Goal: Task Accomplishment & Management: Manage account settings

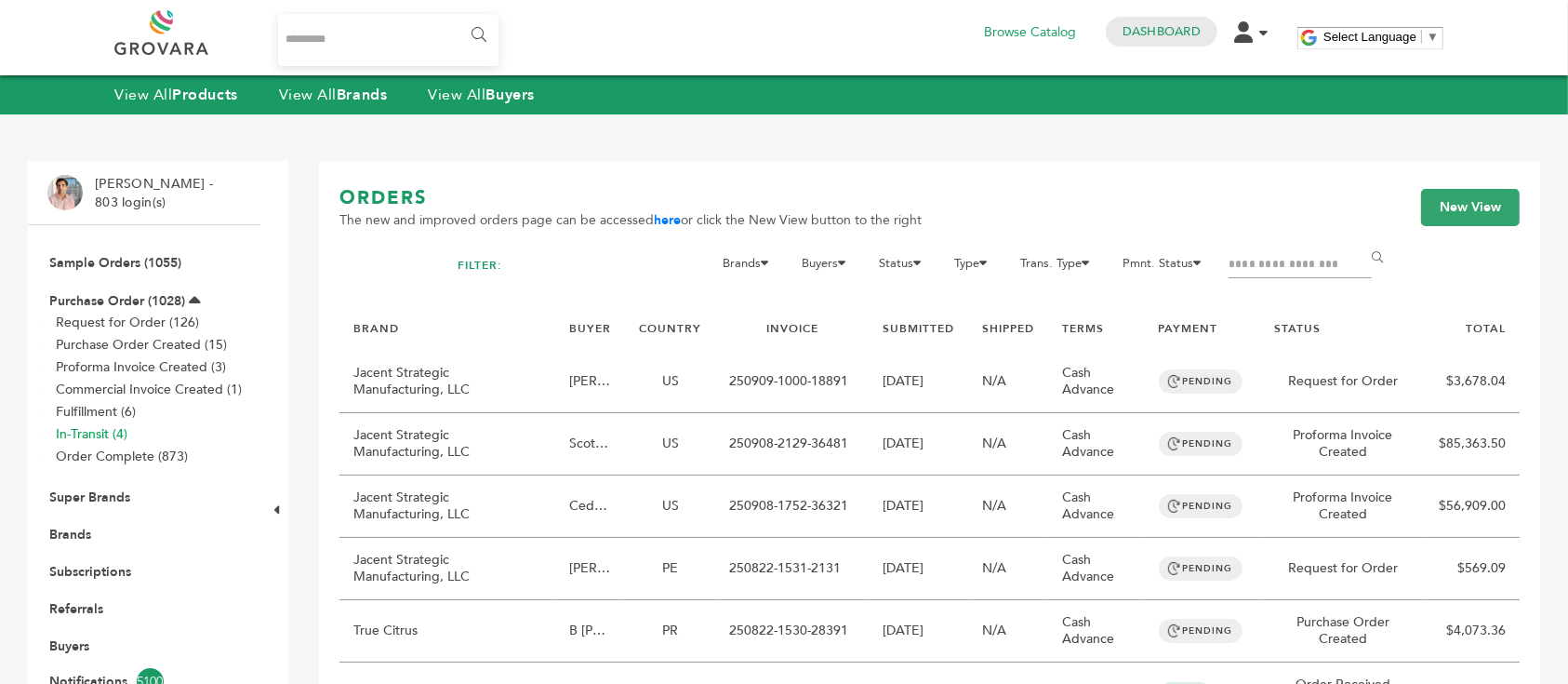
scroll to position [124, 0]
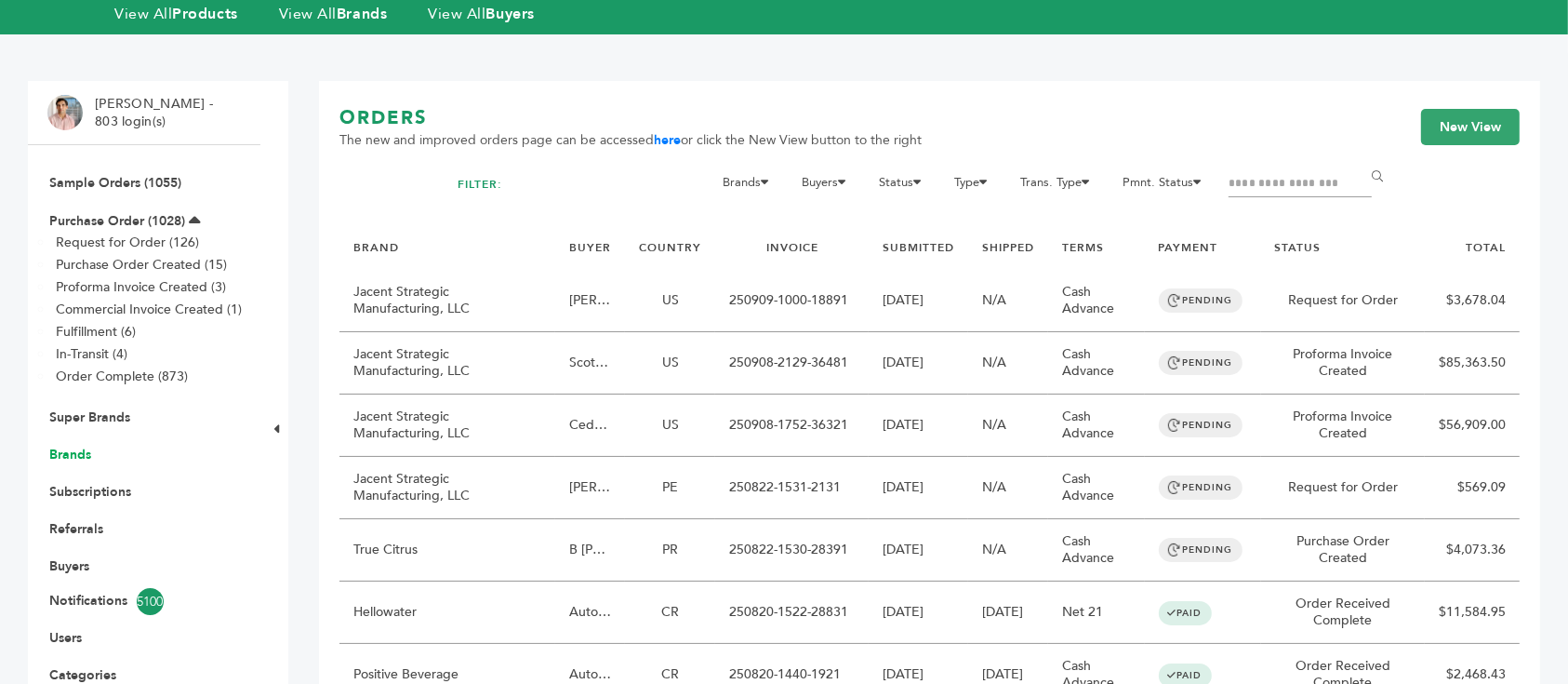
click at [91, 445] on link "Brands" at bounding box center [70, 454] width 42 height 18
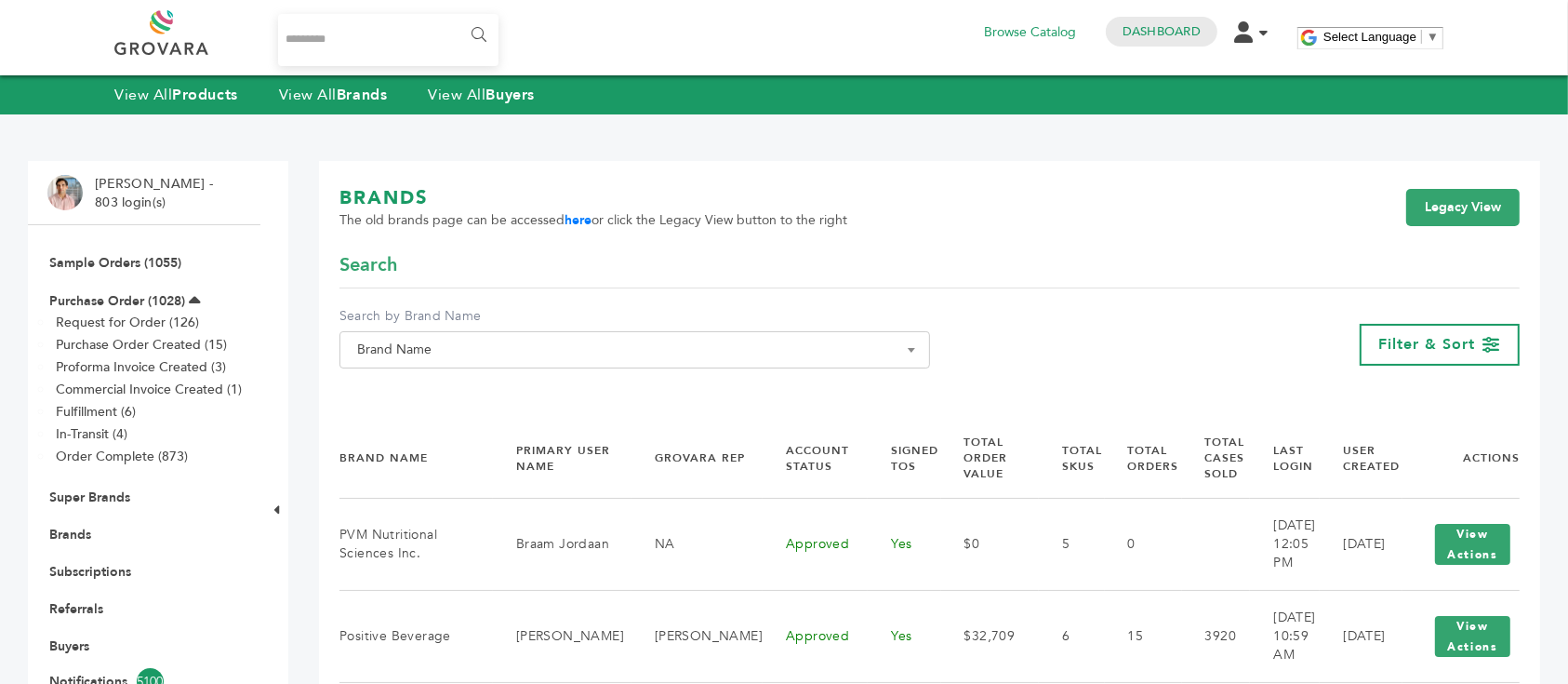
click at [648, 343] on span "Brand Name" at bounding box center [634, 350] width 570 height 26
click at [635, 376] on input "Search" at bounding box center [634, 384] width 581 height 23
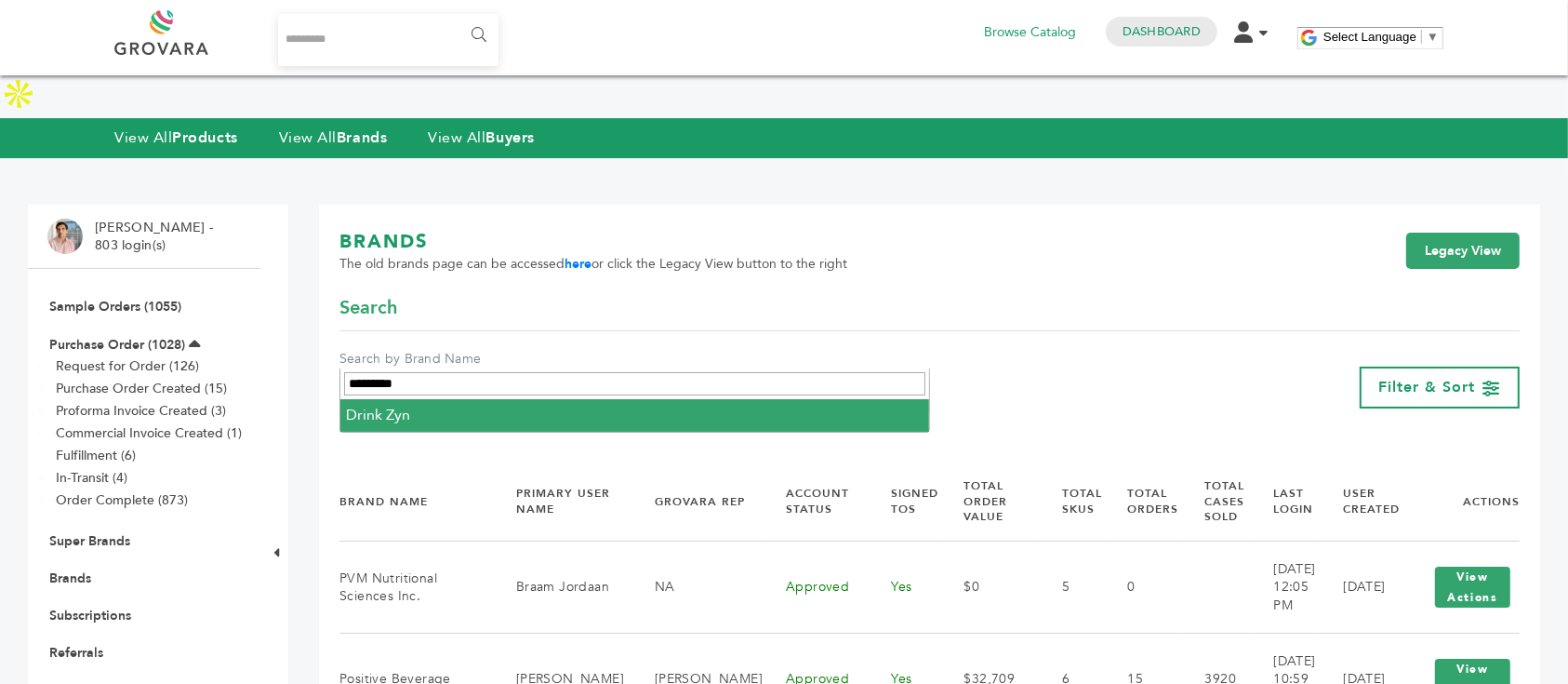
type input "*********"
select select "*********"
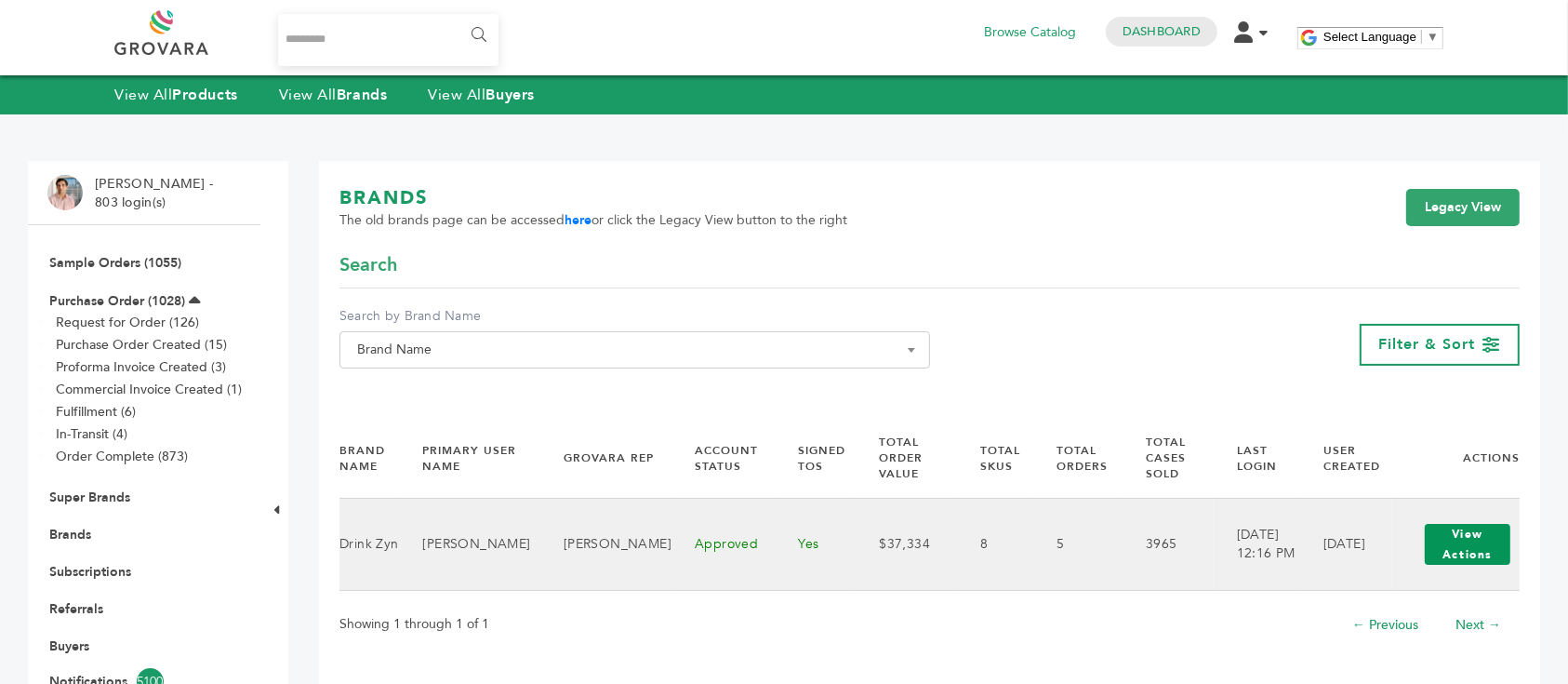
click at [1457, 534] on button "View Actions" at bounding box center [1468, 545] width 86 height 41
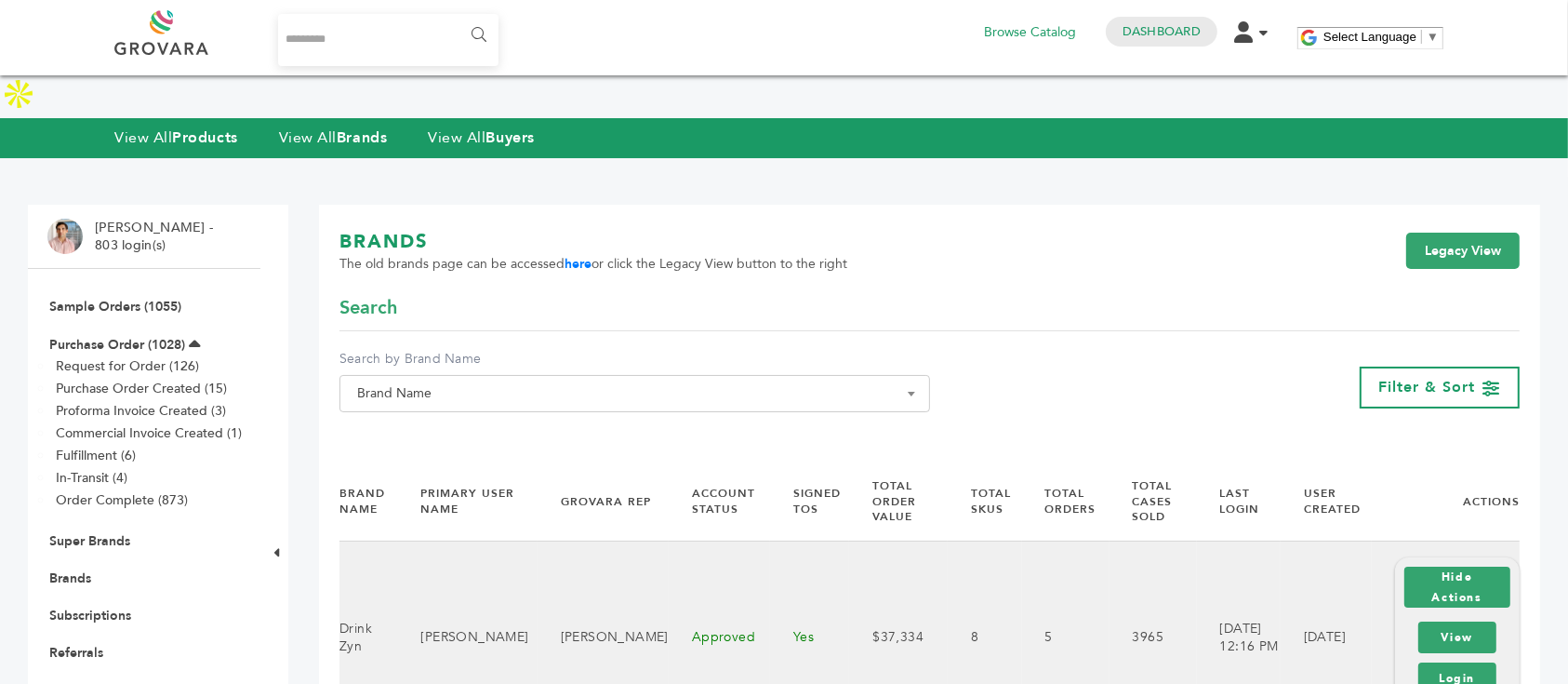
click at [1451, 617] on div "View Login" at bounding box center [1458, 658] width 89 height 82
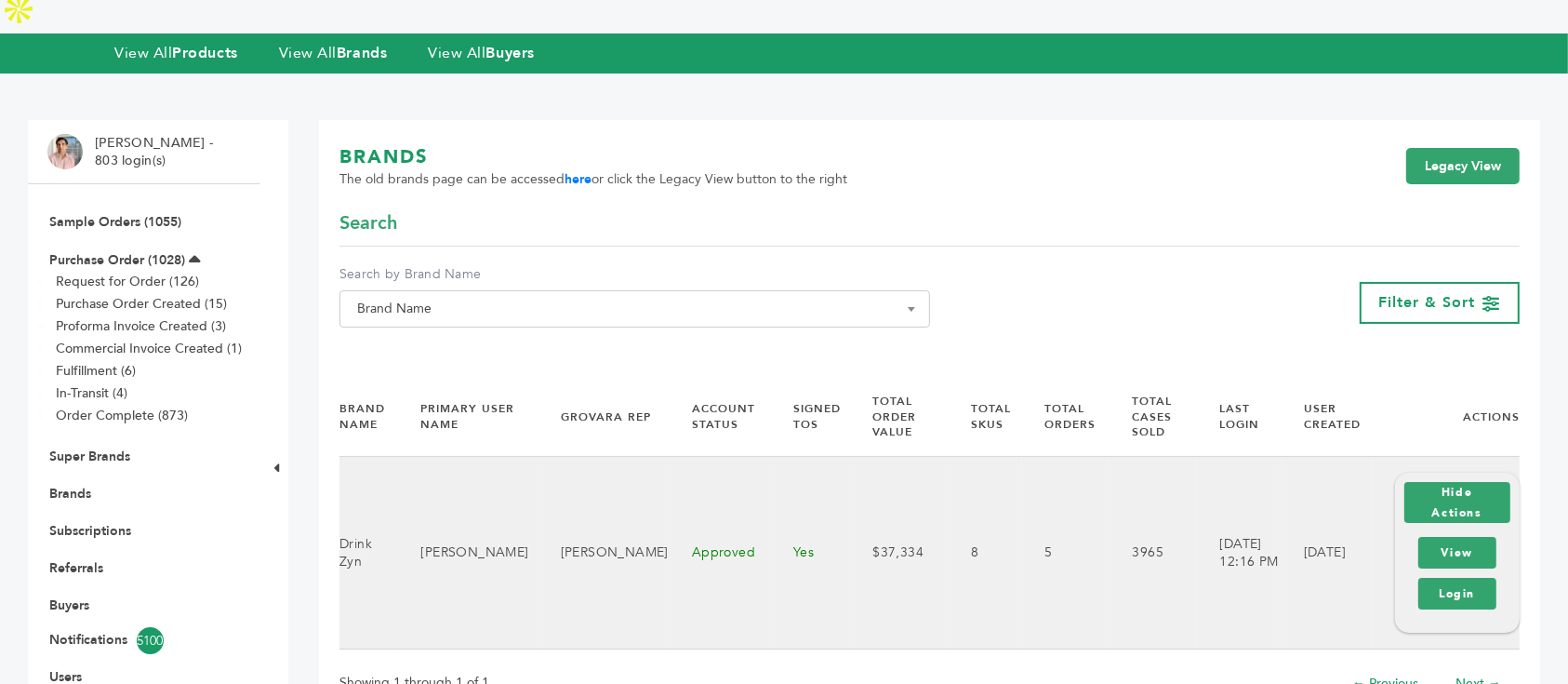
scroll to position [124, 0]
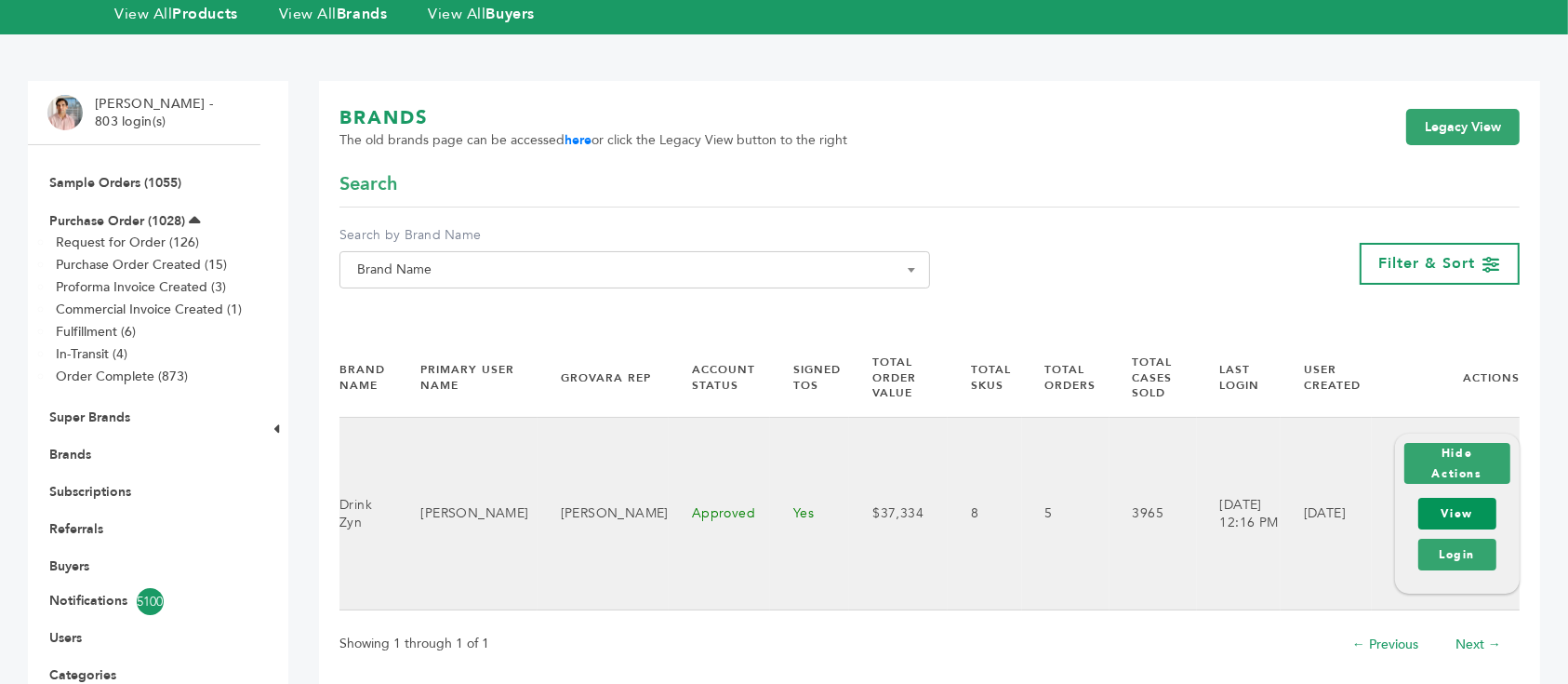
click at [1441, 498] on link "View" at bounding box center [1457, 513] width 79 height 31
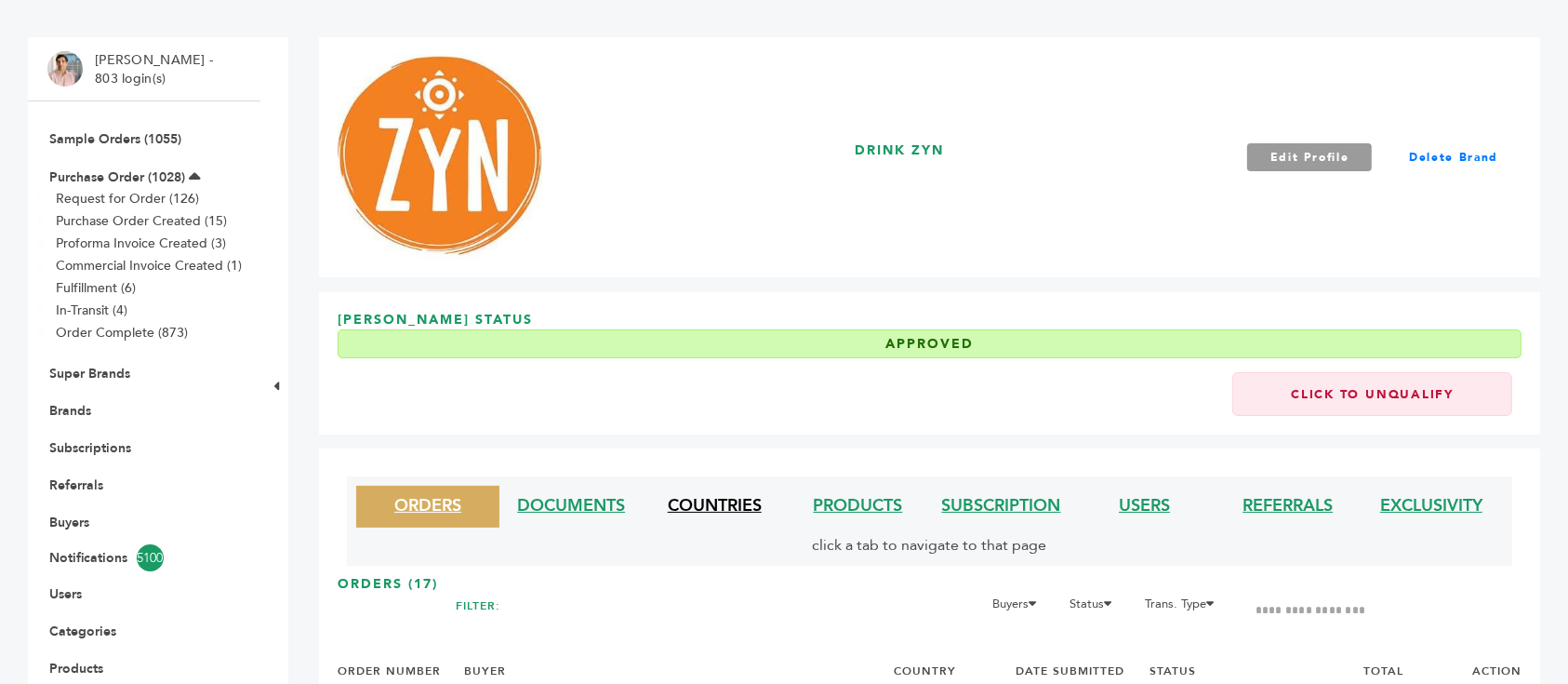
click at [686, 501] on link "COUNTRIES" at bounding box center [715, 506] width 93 height 23
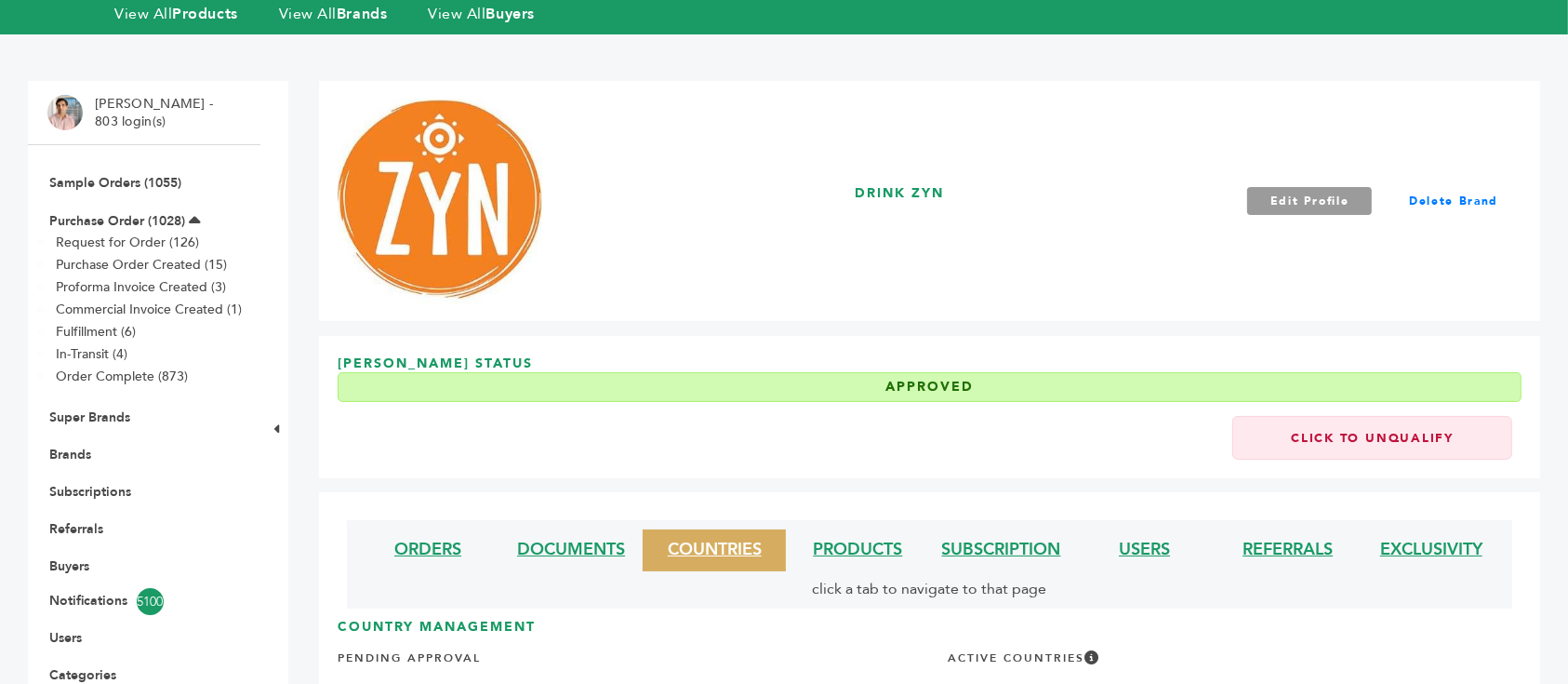
scroll to position [396, 0]
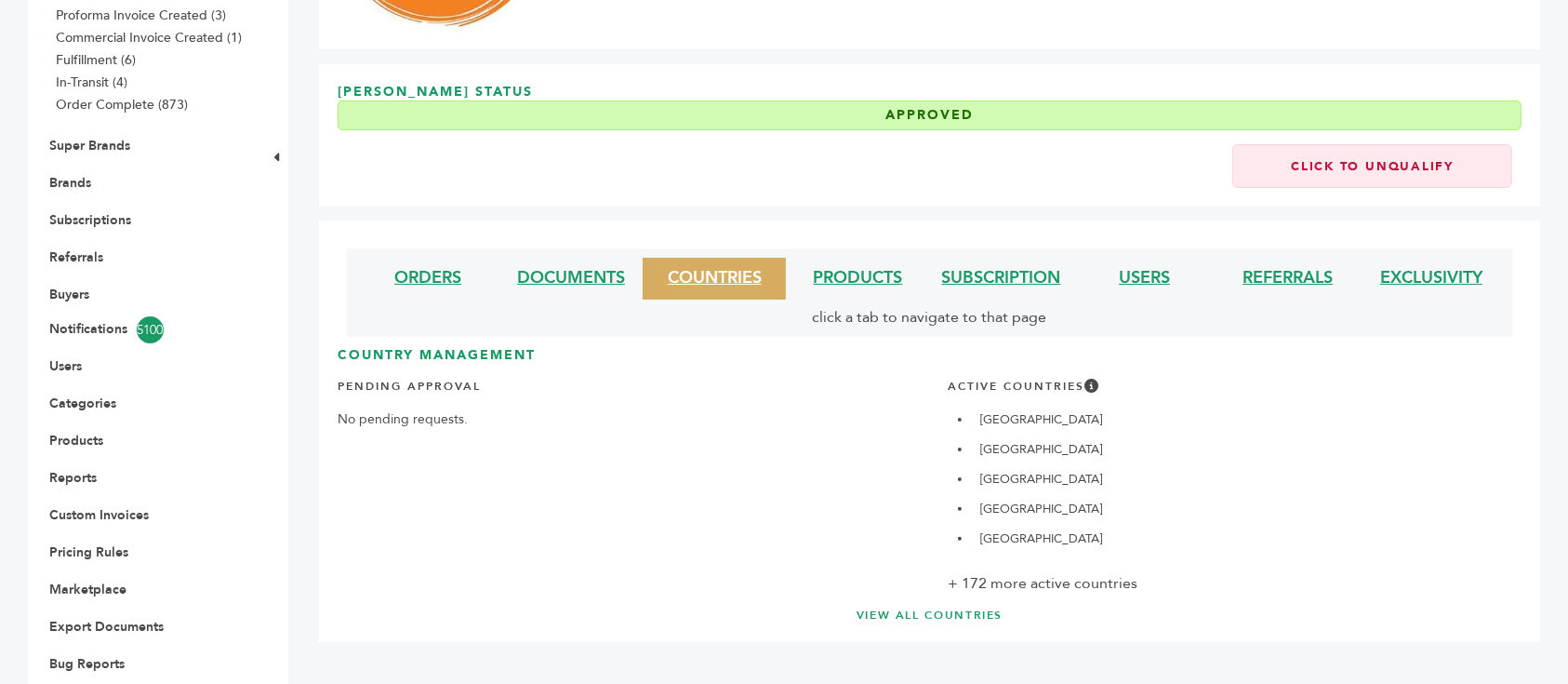
click at [975, 608] on link "VIEW ALL COUNTRIES" at bounding box center [929, 616] width 1109 height 16
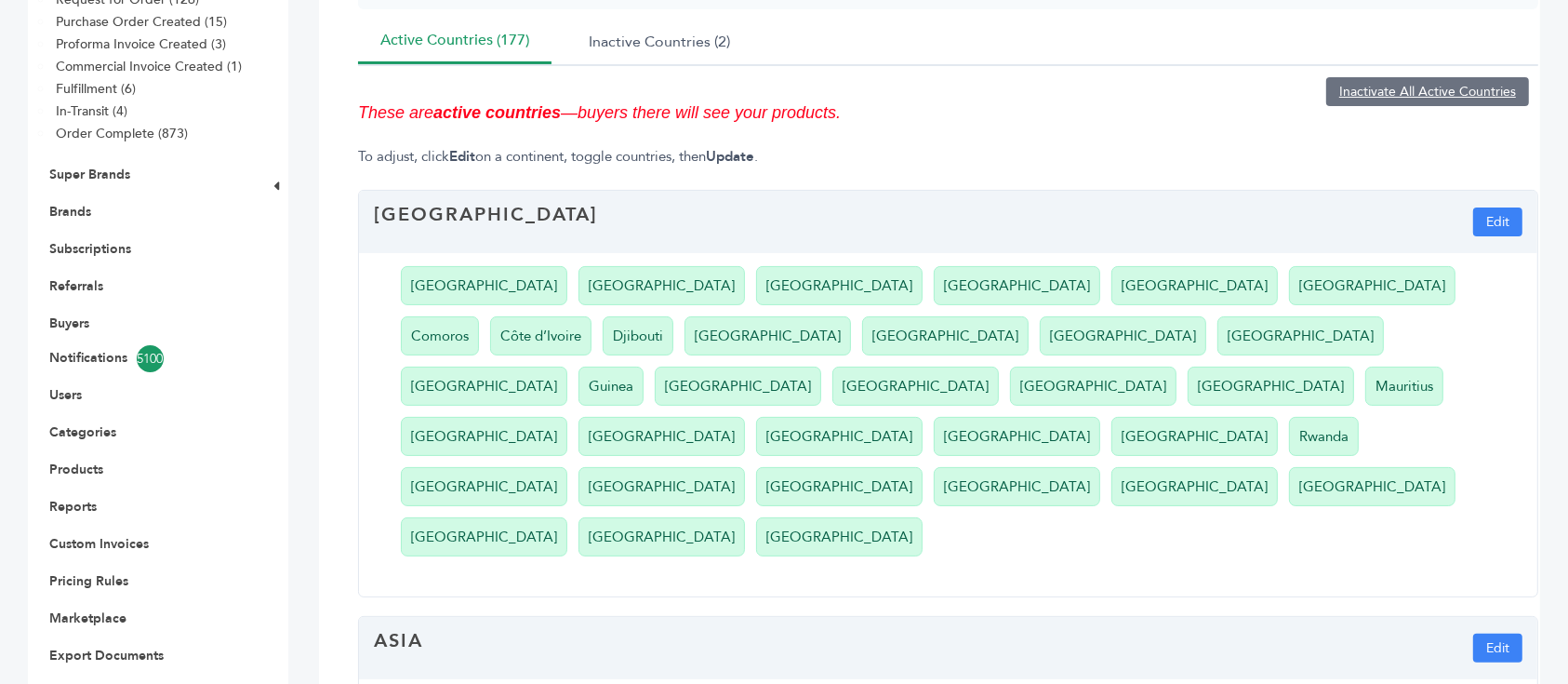
scroll to position [124, 0]
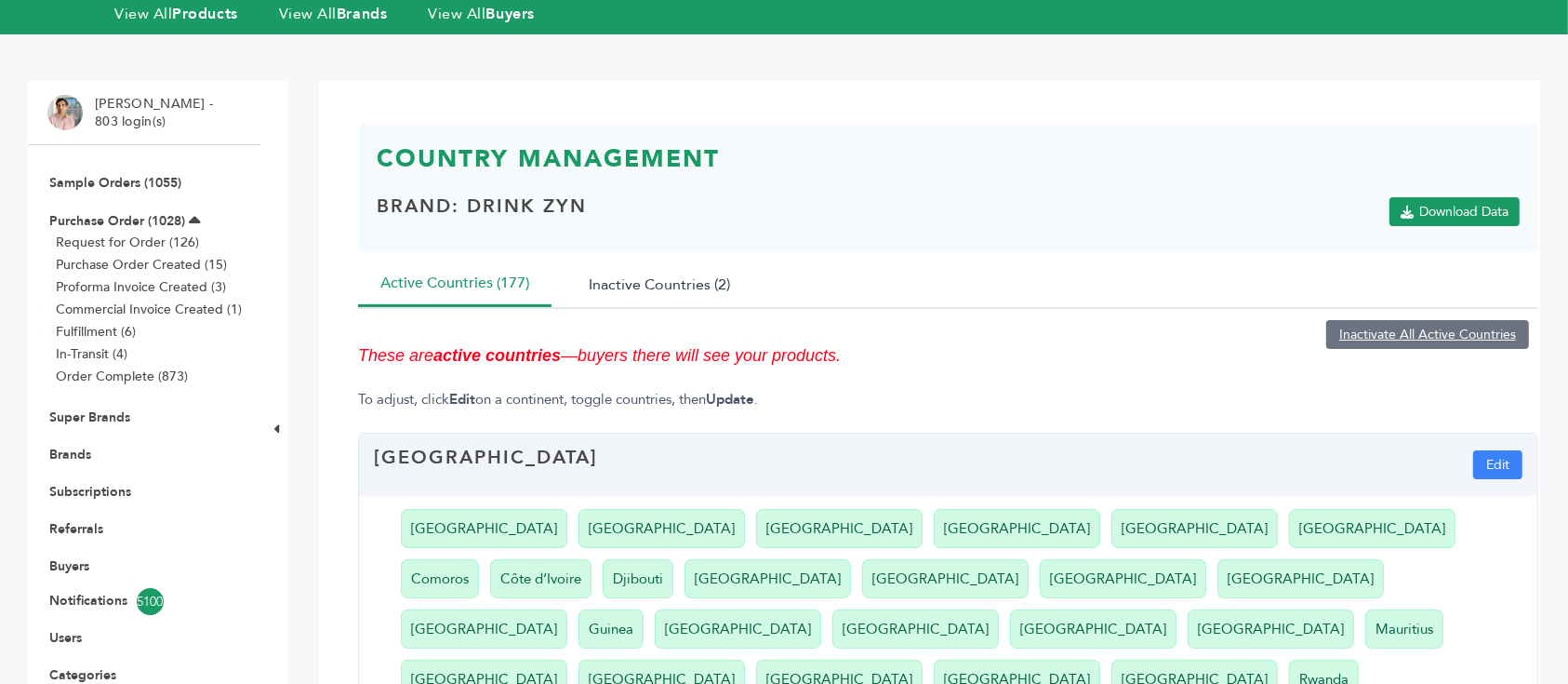
click at [677, 261] on button "Inactive Countries (2)" at bounding box center [659, 284] width 186 height 46
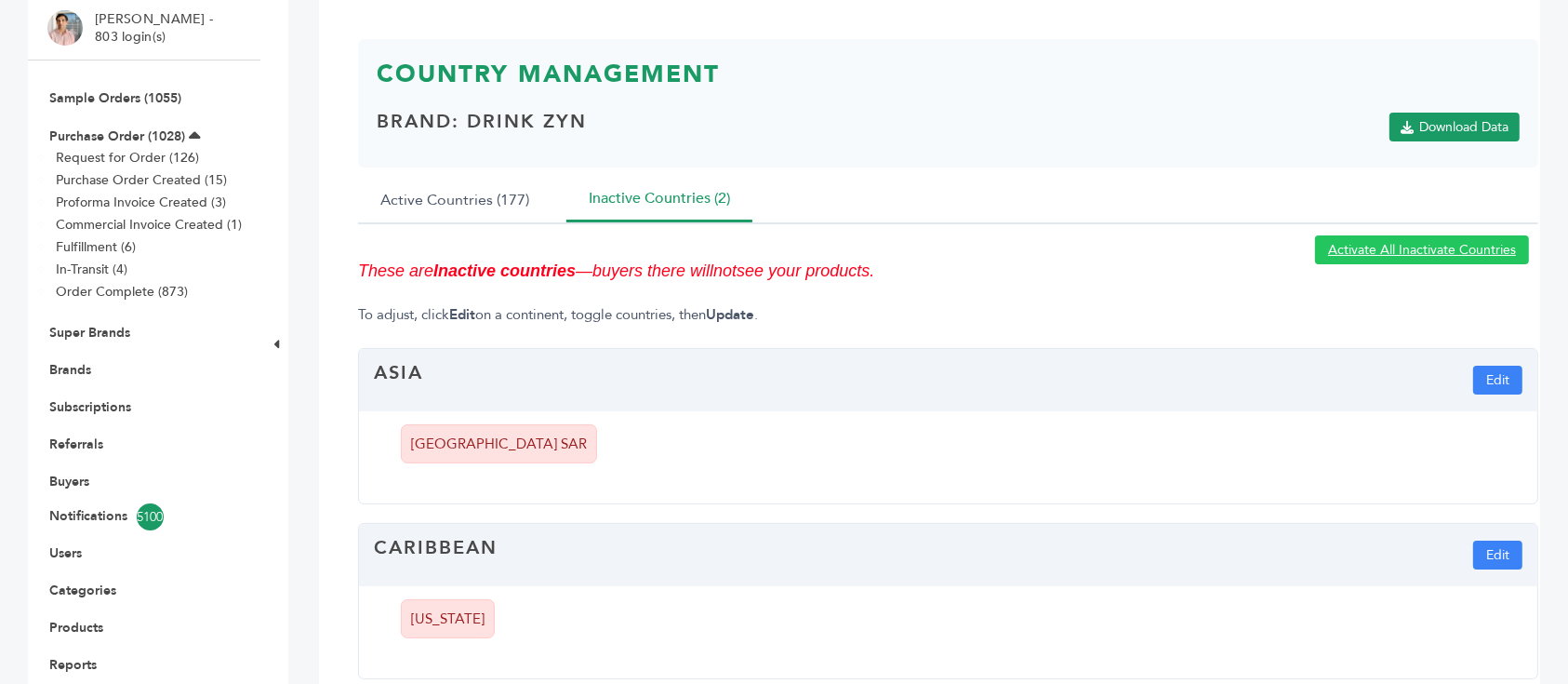
scroll to position [247, 0]
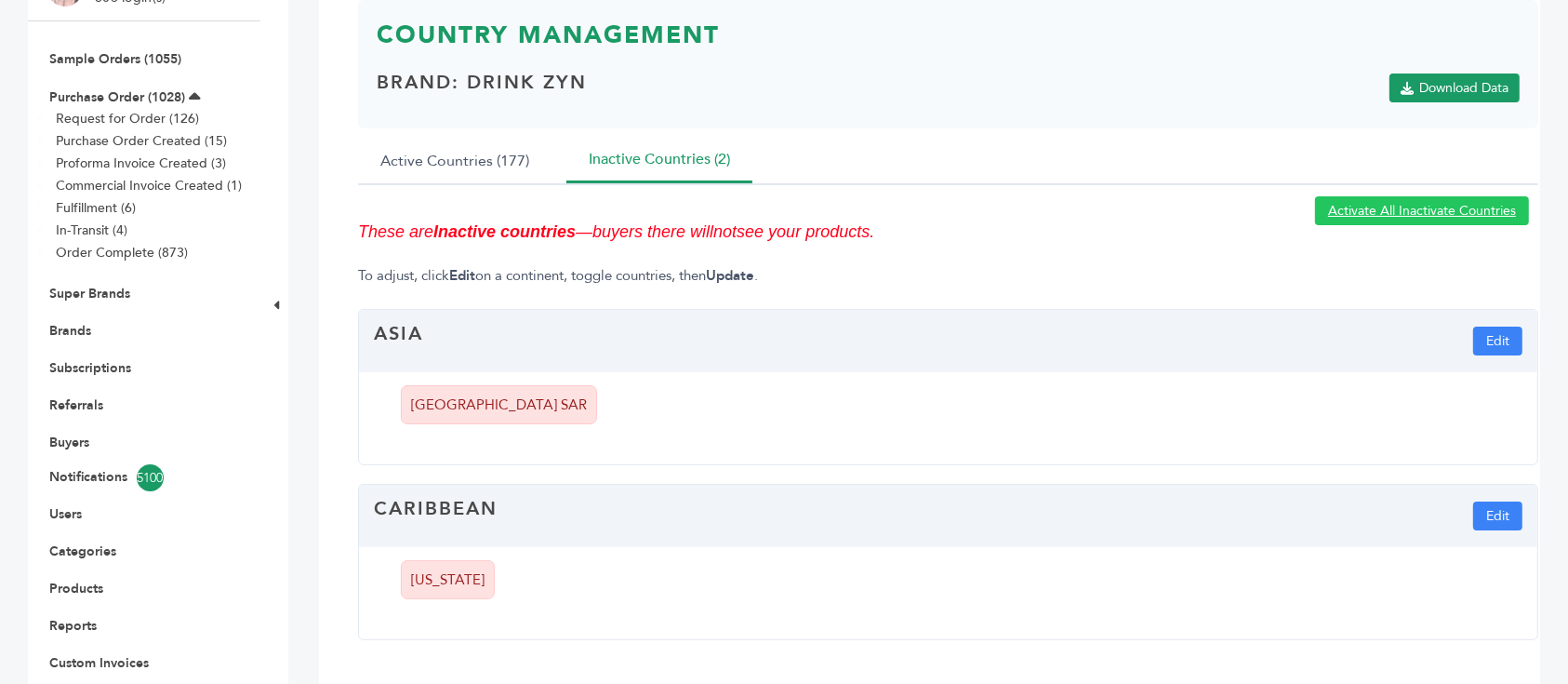
click at [454, 560] on li "[US_STATE]" at bounding box center [448, 580] width 93 height 39
click at [1508, 502] on button "Edit" at bounding box center [1498, 516] width 50 height 29
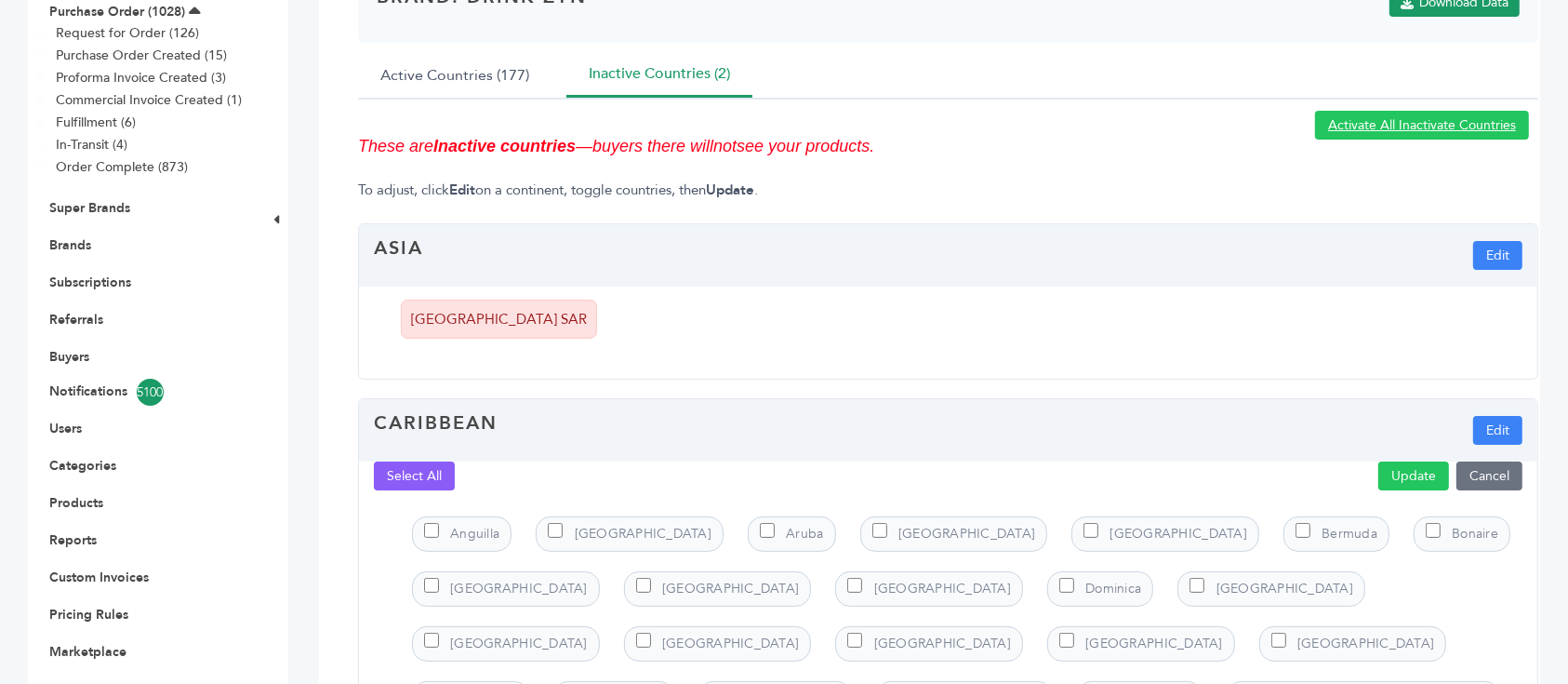
scroll to position [494, 0]
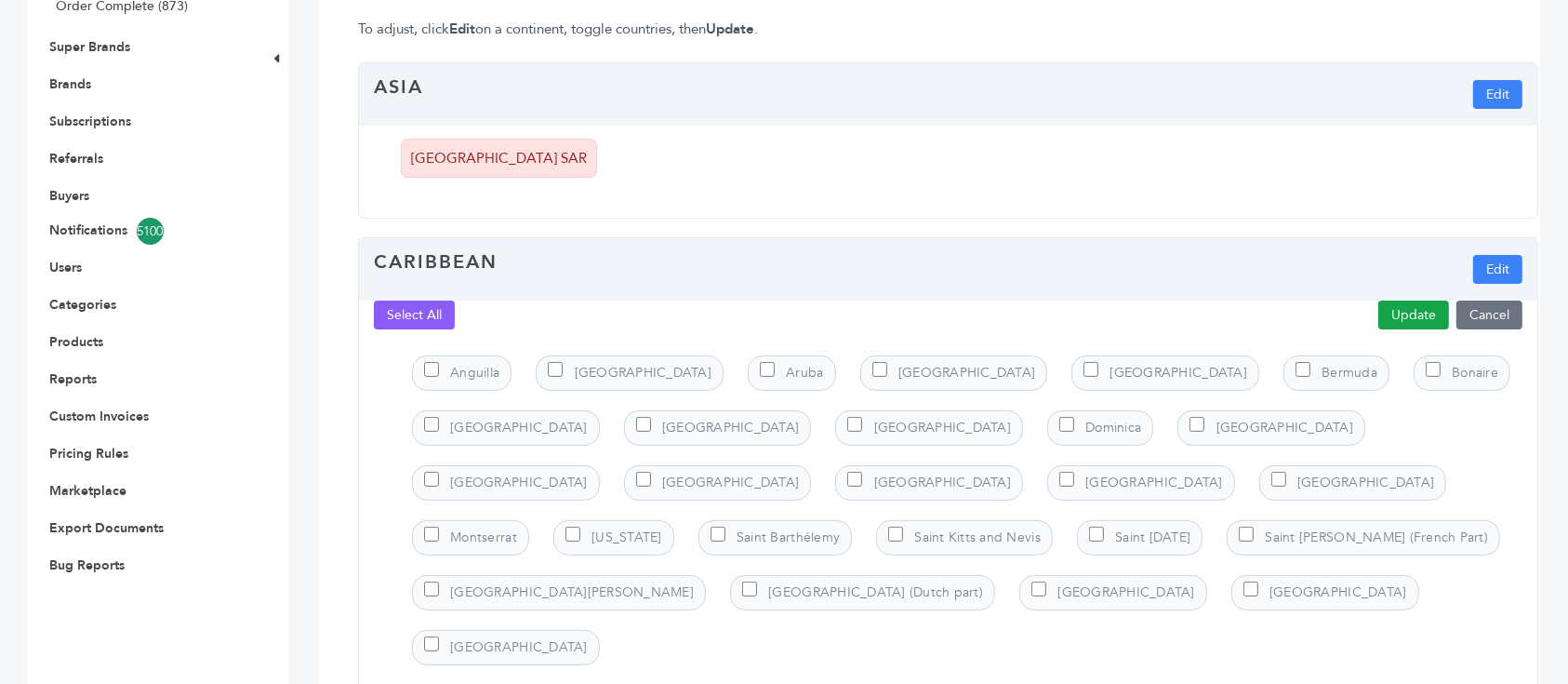
click at [1425, 300] on button "Update" at bounding box center [1413, 315] width 71 height 29
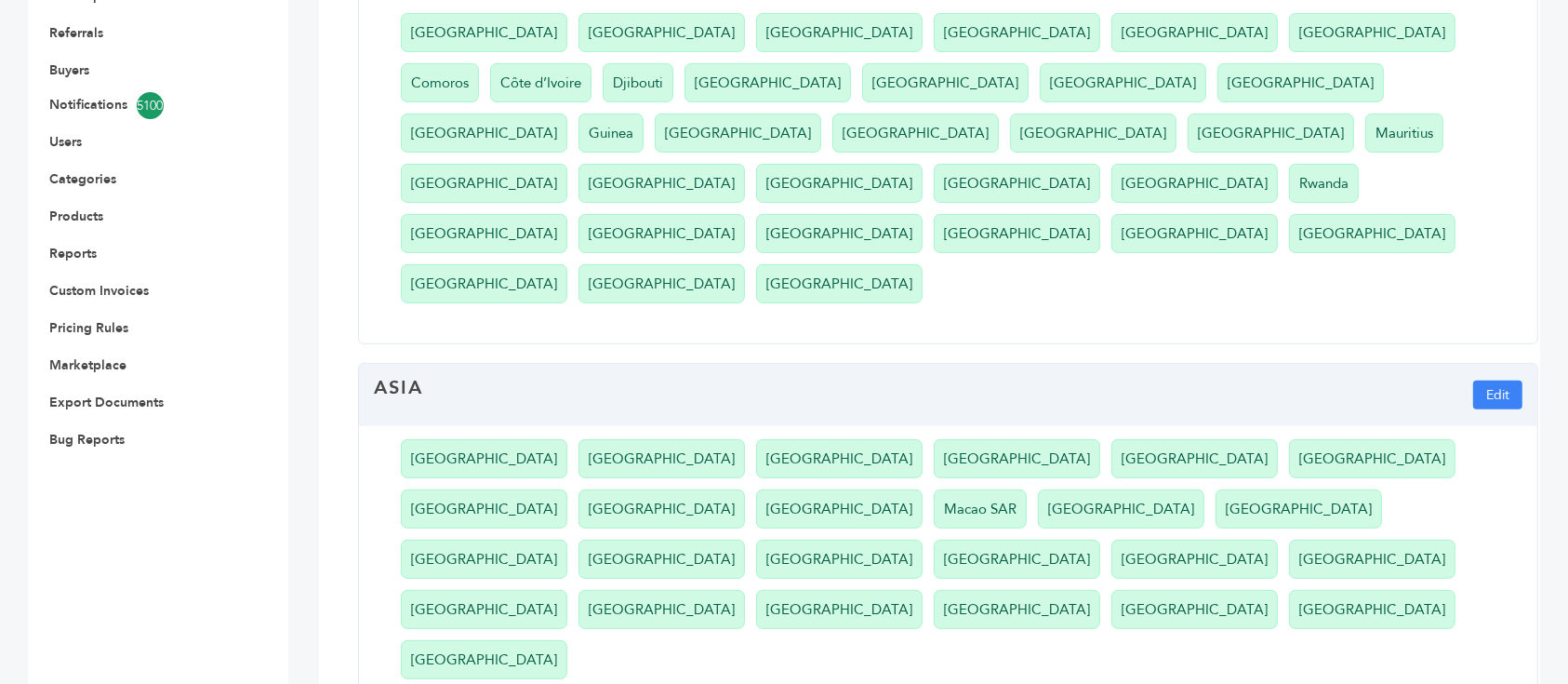
scroll to position [744, 0]
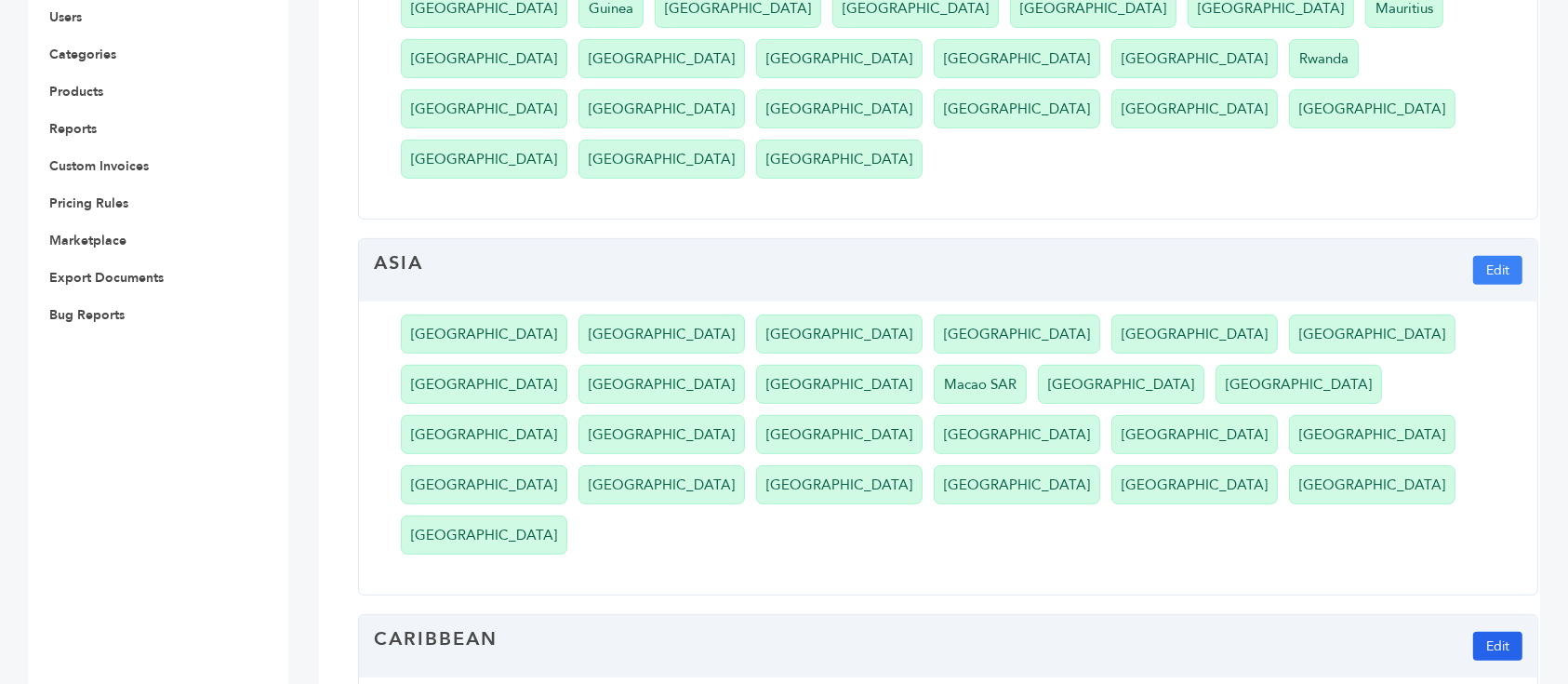
click at [1493, 631] on button "Edit" at bounding box center [1498, 646] width 50 height 29
click at [1406, 677] on button "Update" at bounding box center [1413, 692] width 71 height 29
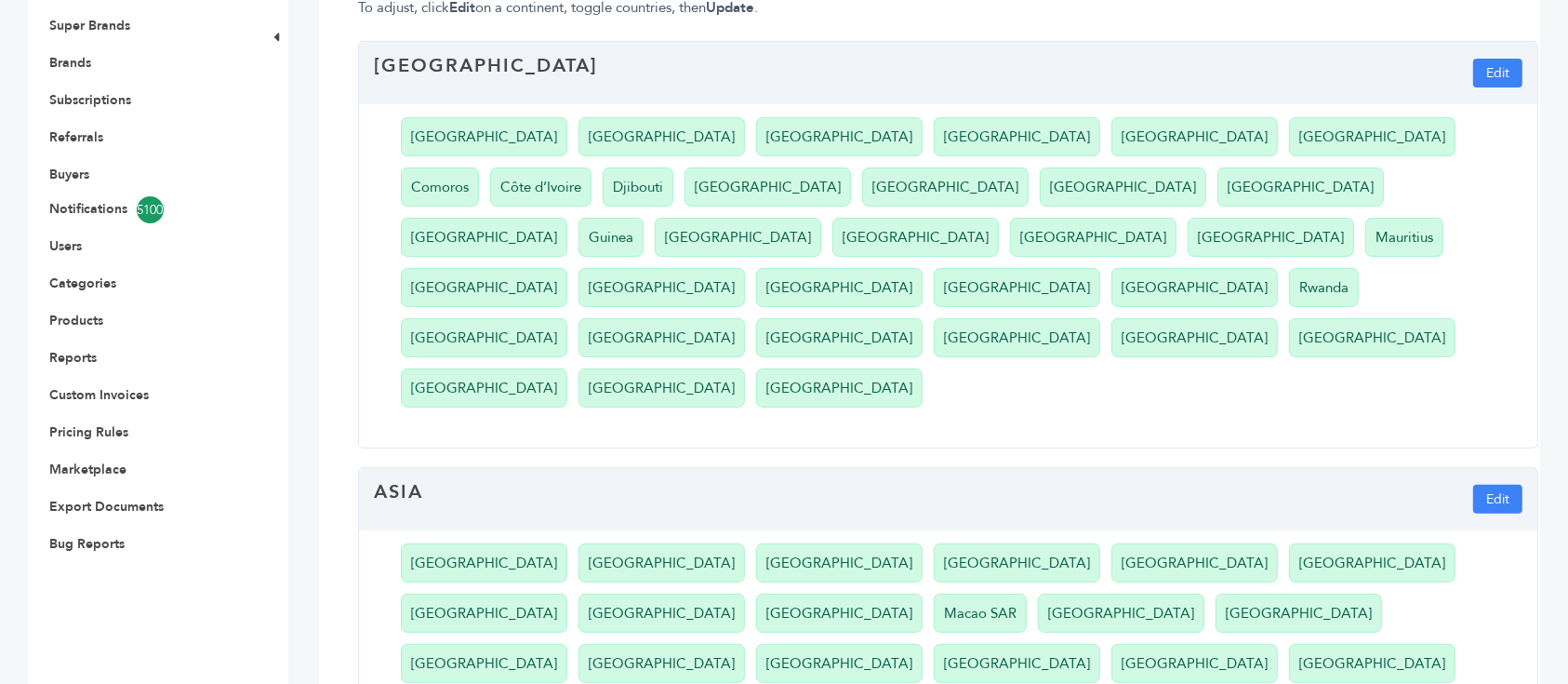
scroll to position [496, 0]
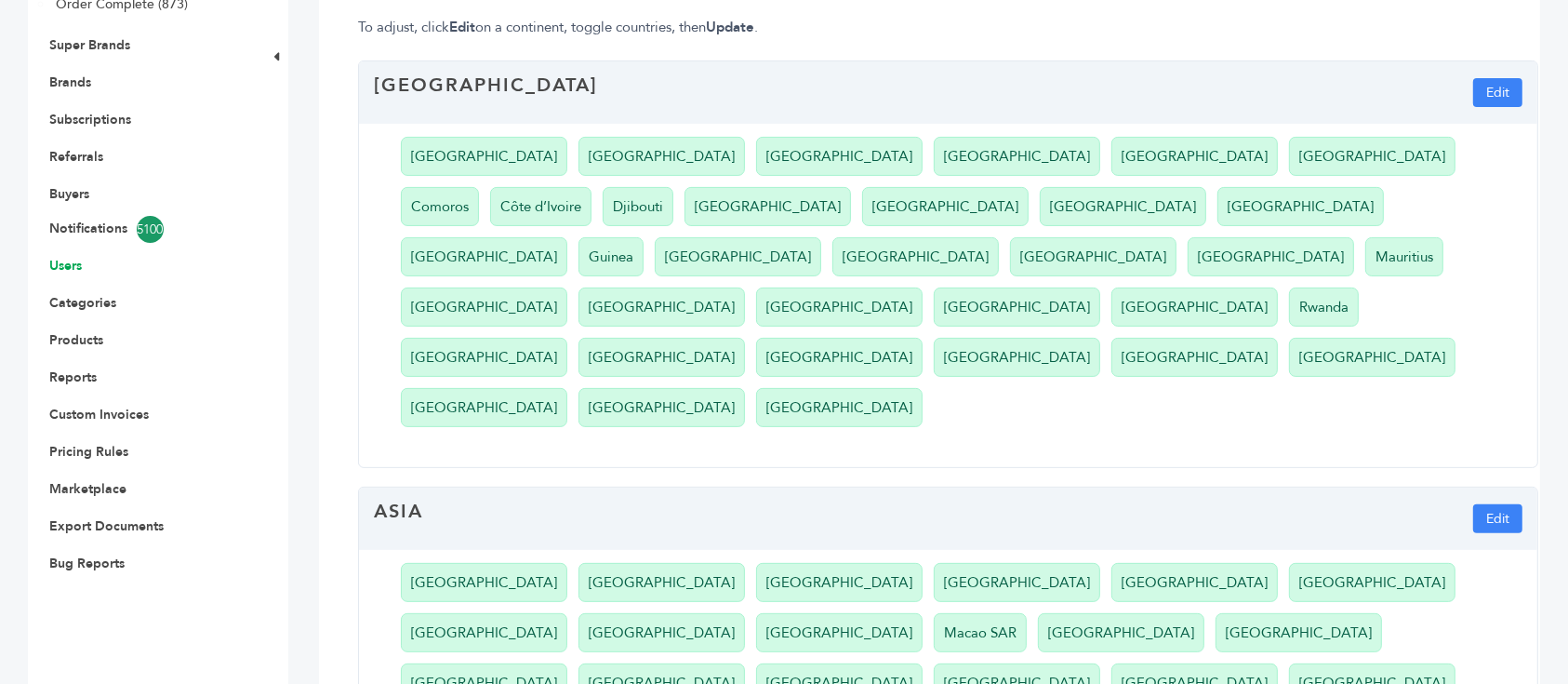
click at [65, 257] on link "Users" at bounding box center [65, 266] width 32 height 18
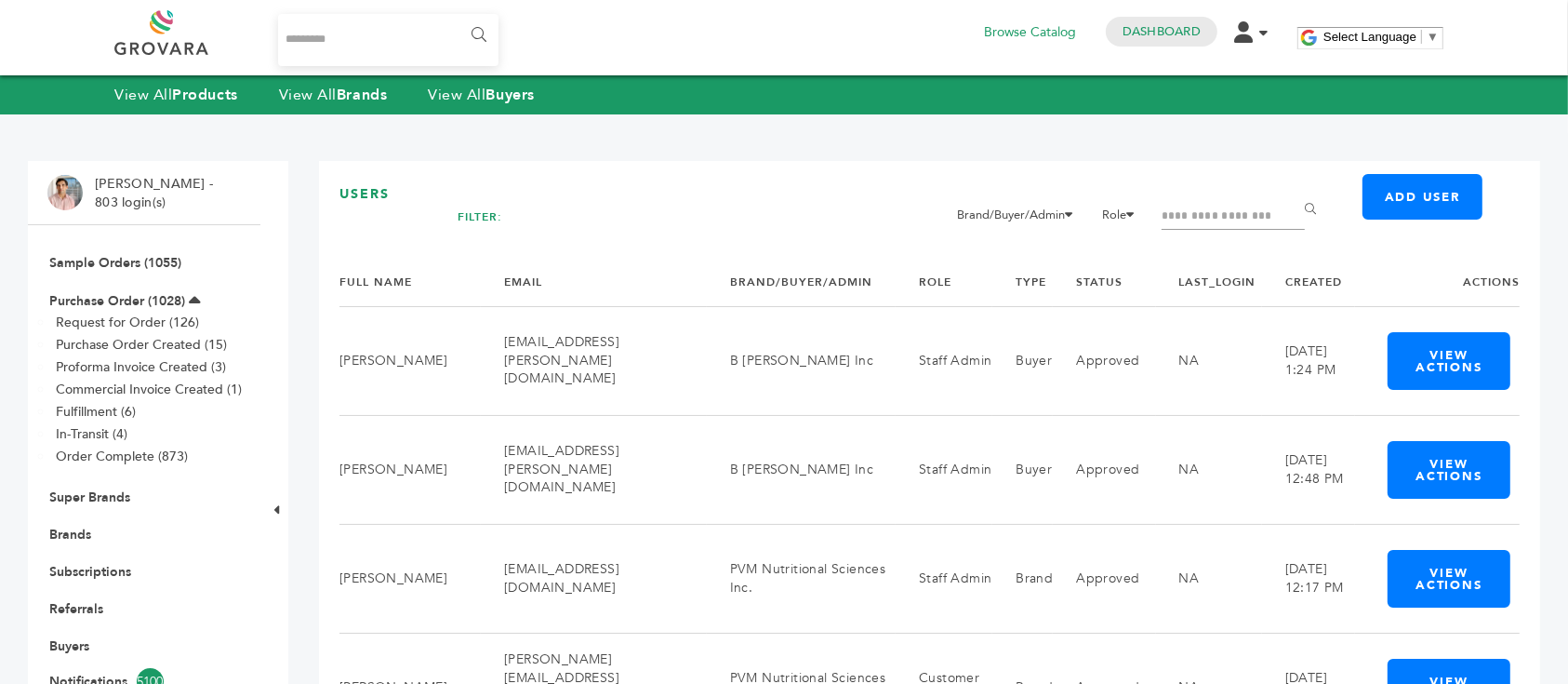
click at [1224, 210] on input "Filter by keywords" at bounding box center [1233, 216] width 143 height 26
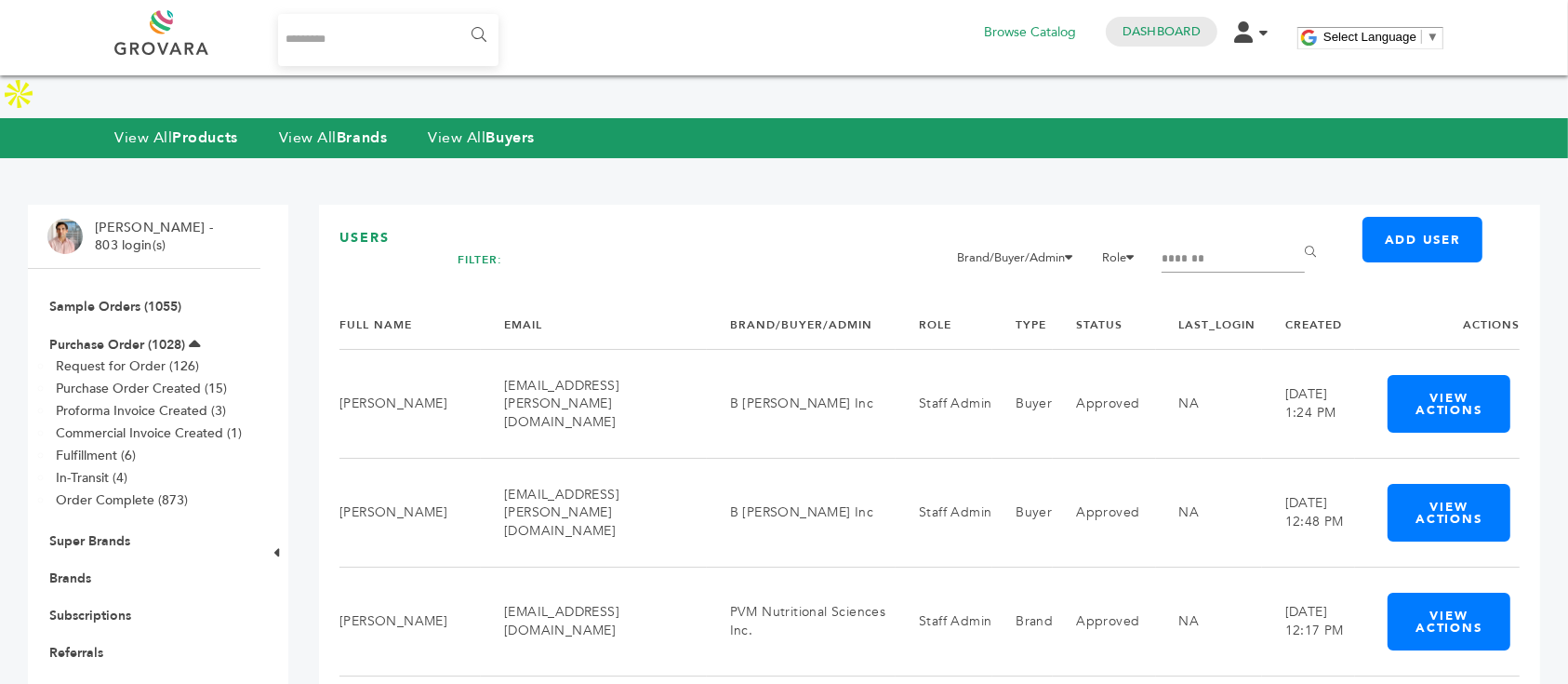
type input "*******"
click at [1292, 235] on input "******" at bounding box center [1313, 253] width 42 height 37
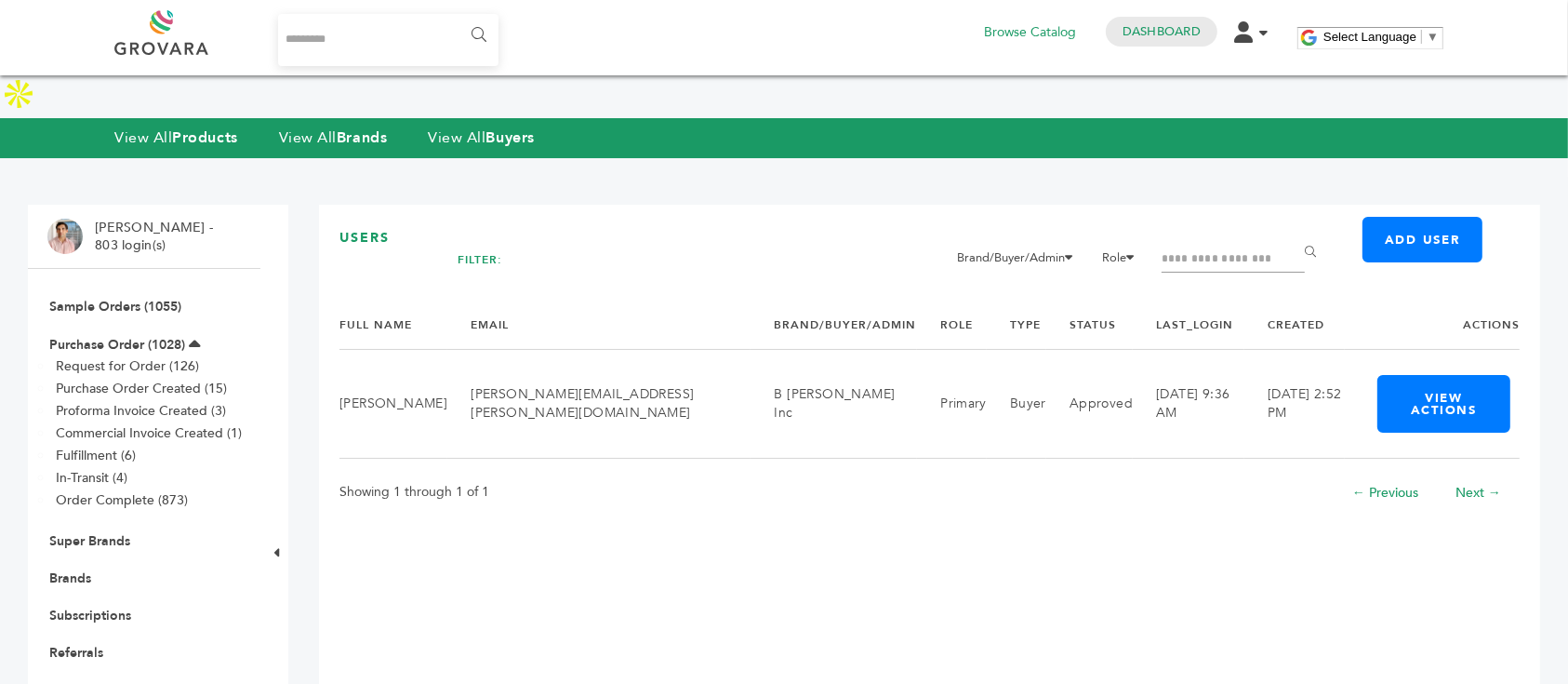
click at [926, 484] on div "Hello! Grovara is best viewed on a desktop monitor. Users Add User FILTER: Bran…" at bounding box center [930, 650] width 1221 height 892
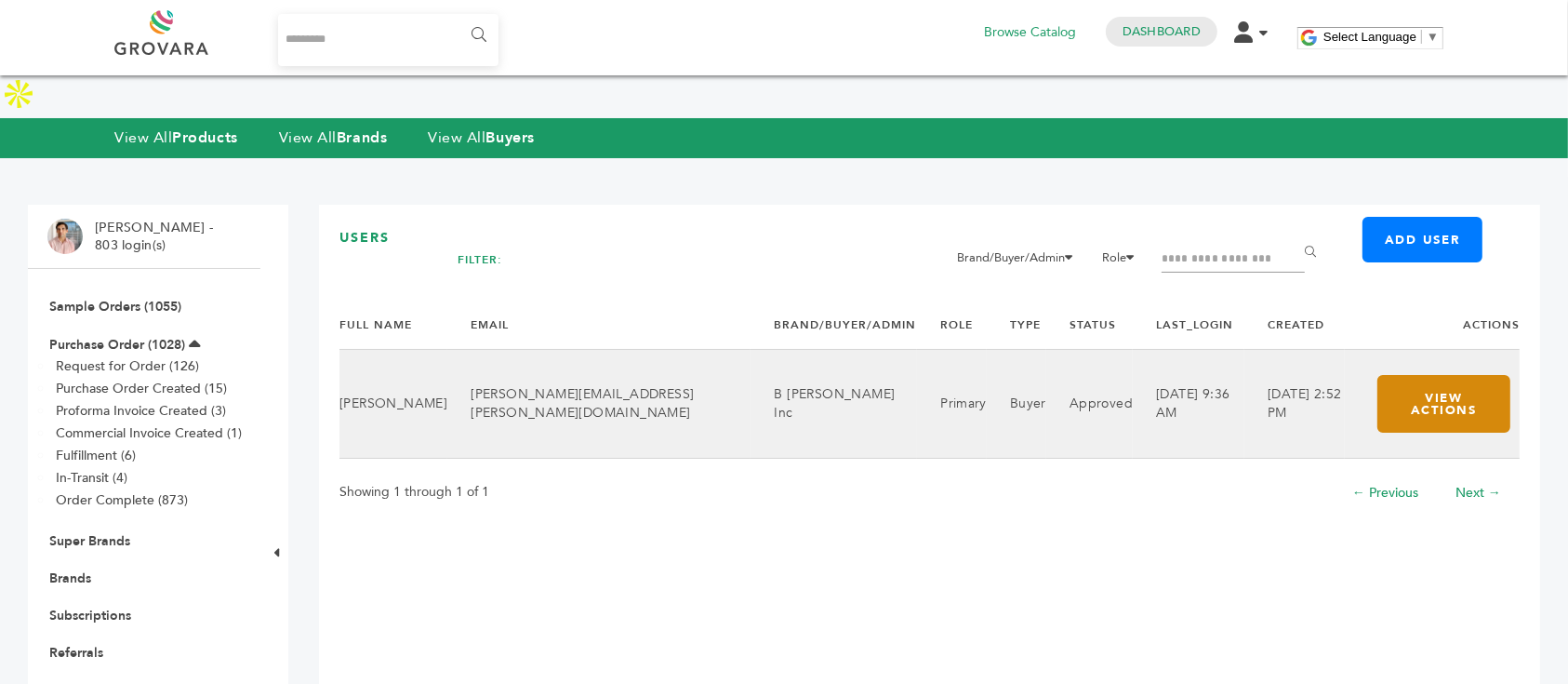
click at [1434, 375] on button "View Actions" at bounding box center [1443, 403] width 133 height 57
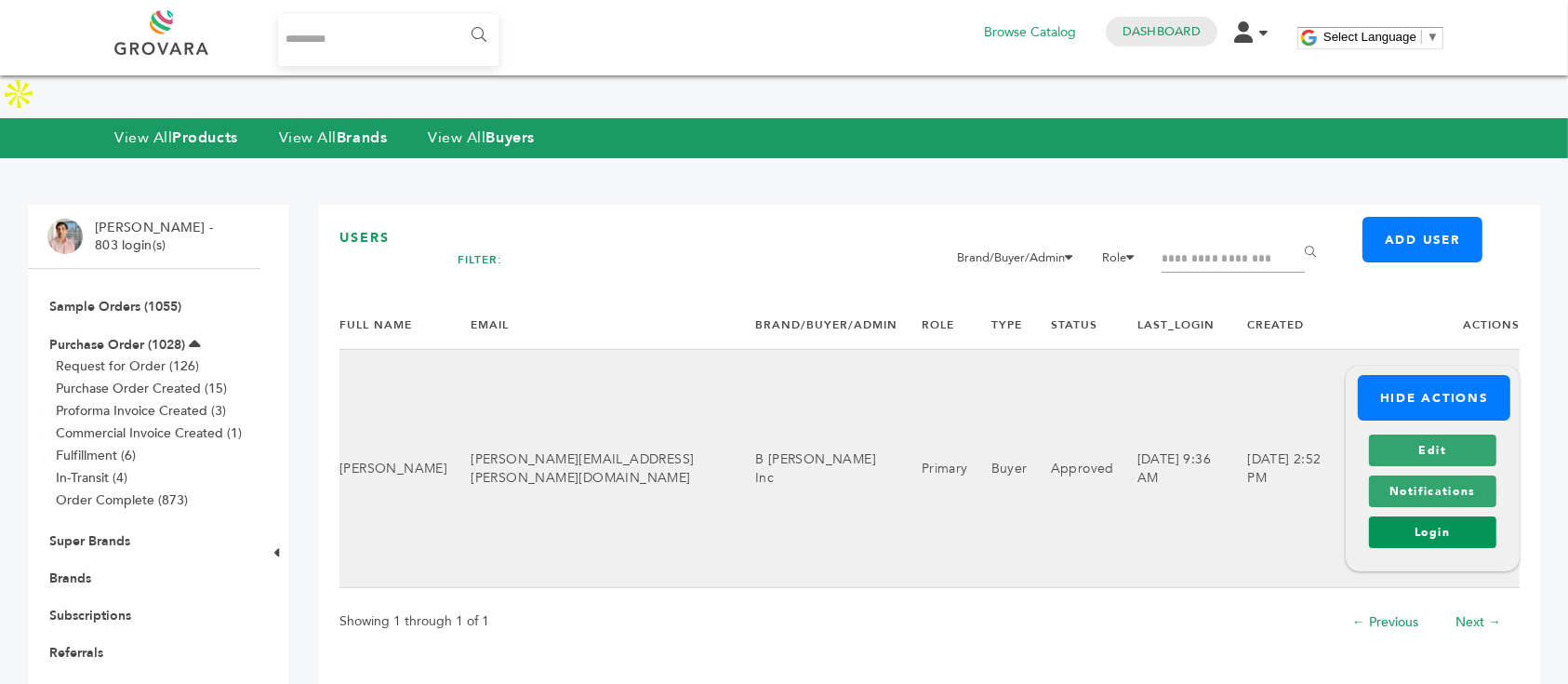
click at [1454, 516] on link "Login" at bounding box center [1433, 532] width 128 height 31
